Goal: Communication & Community: Answer question/provide support

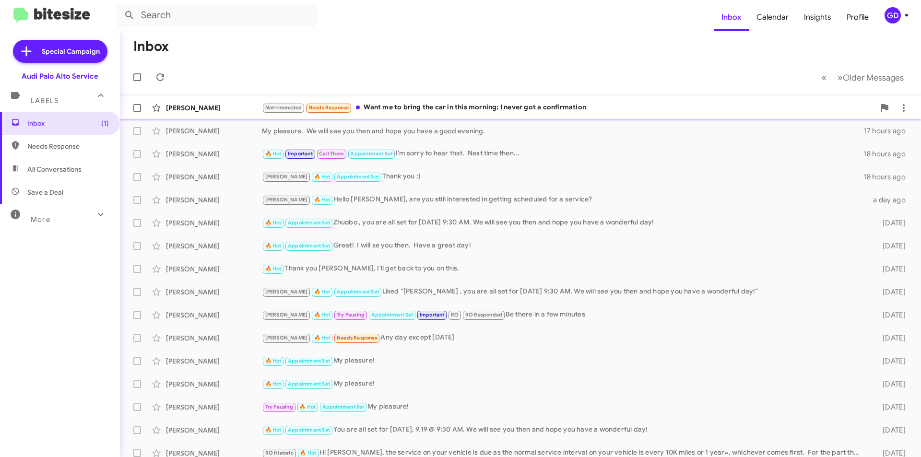
click at [441, 109] on div "Not-Interested Needs Response Want me to bring the car in this morning; I never…" at bounding box center [568, 107] width 613 height 11
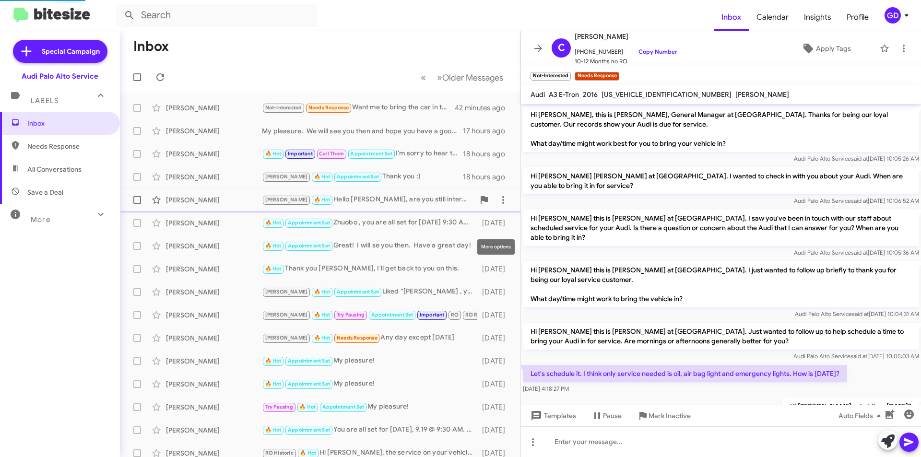
scroll to position [200, 0]
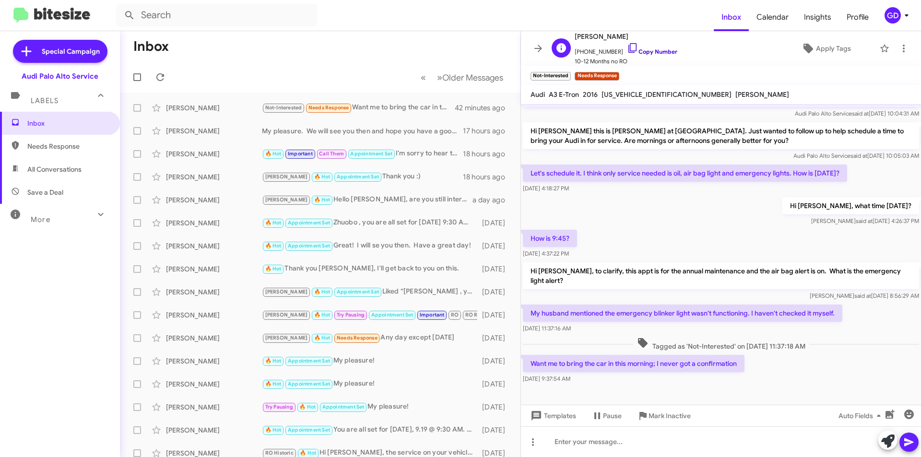
click at [647, 52] on link "Copy Number" at bounding box center [652, 51] width 50 height 7
click at [569, 71] on span "×" at bounding box center [569, 72] width 8 height 12
click at [609, 72] on span "×" at bounding box center [608, 72] width 8 height 12
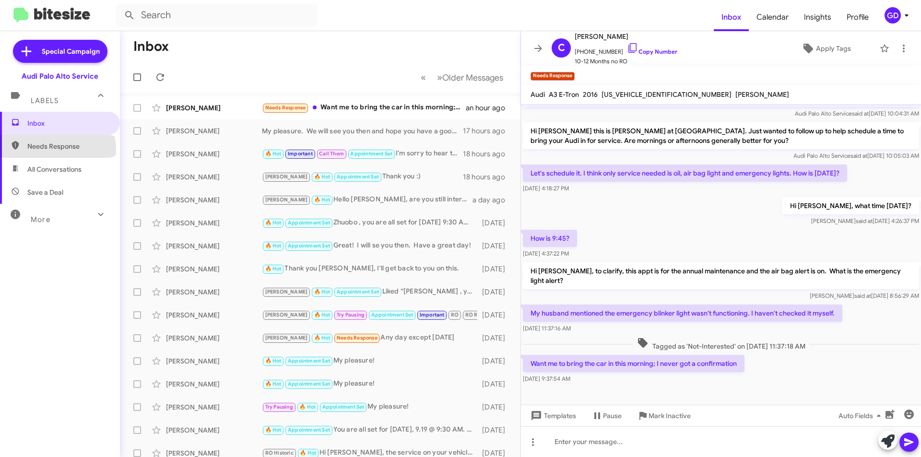
click at [57, 149] on span "Needs Response" at bounding box center [68, 146] width 82 height 10
type input "in:needs-response"
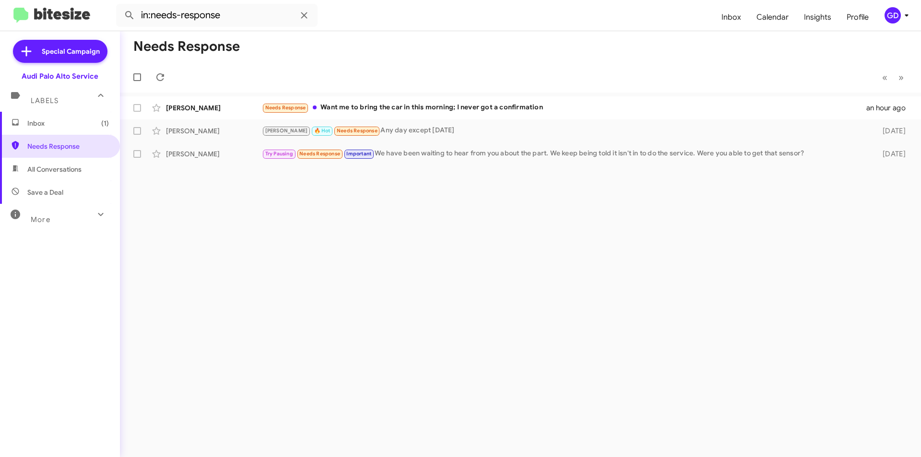
click at [55, 122] on span "Inbox (1)" at bounding box center [68, 123] width 82 height 10
